Goal: Transaction & Acquisition: Purchase product/service

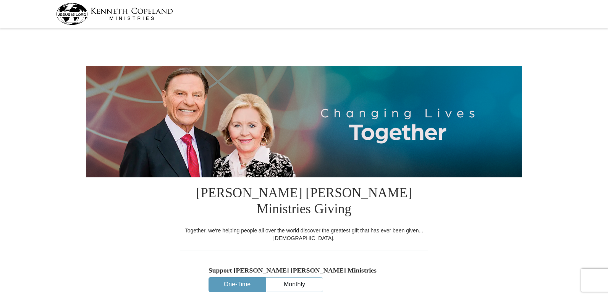
select select "OK"
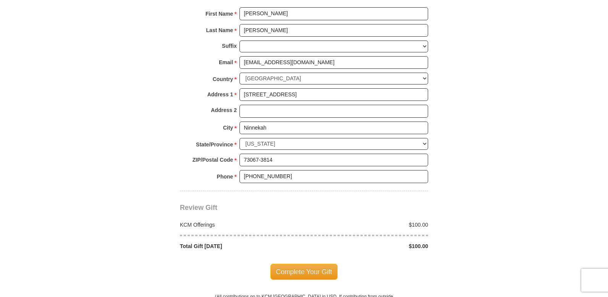
scroll to position [573, 0]
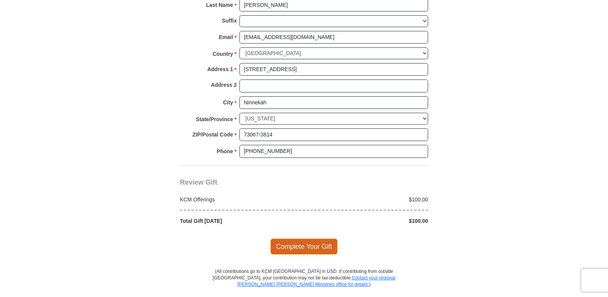
click at [301, 238] on span "Complete Your Gift" at bounding box center [305, 246] width 68 height 16
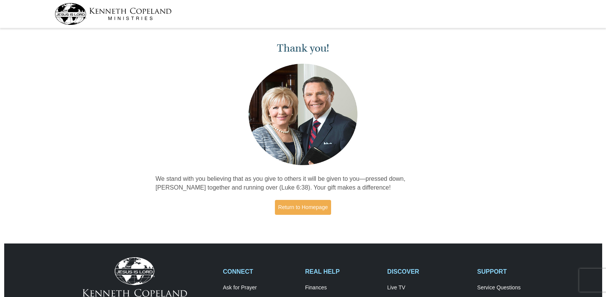
drag, startPoint x: 512, startPoint y: 45, endPoint x: 520, endPoint y: 46, distance: 7.7
click at [310, 210] on link "Return to Homepage" at bounding box center [303, 207] width 57 height 15
